Goal: Find specific page/section: Find specific page/section

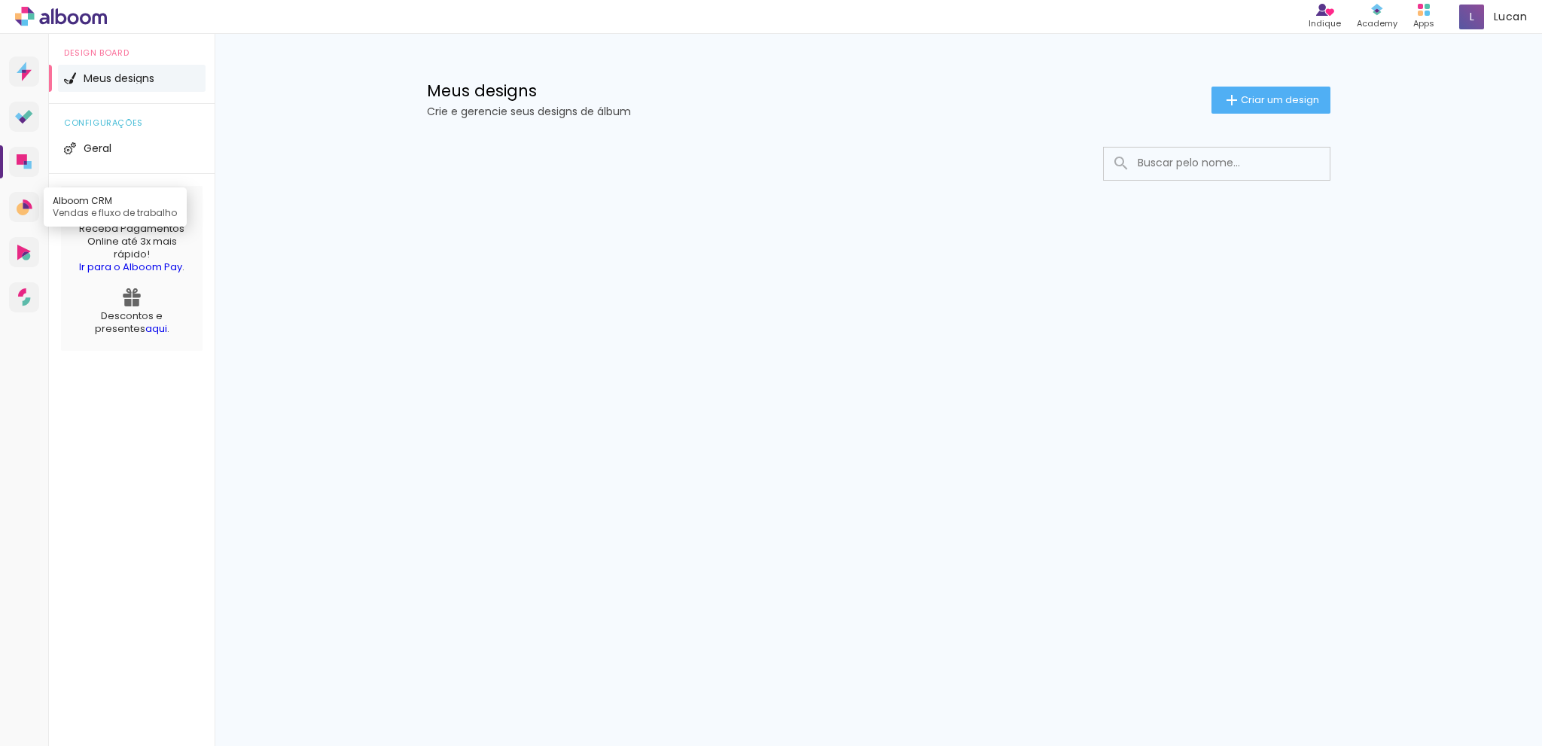
click at [19, 210] on icon at bounding box center [23, 209] width 13 height 13
click at [20, 255] on icon at bounding box center [24, 253] width 14 height 16
